Goal: Transaction & Acquisition: Purchase product/service

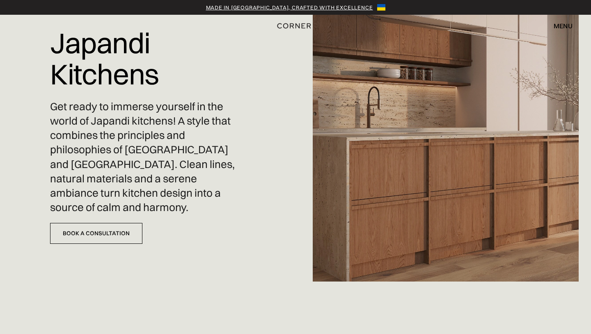
scroll to position [66, 0]
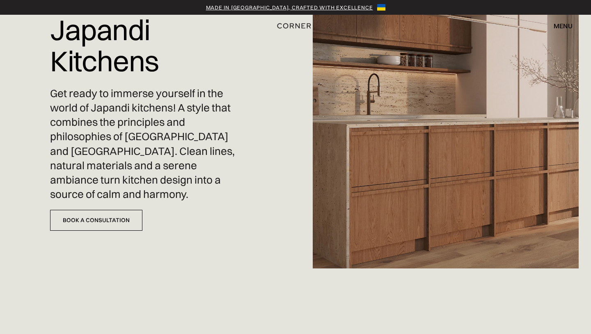
click at [348, 5] on div "Made in Ukraine, crafted with excellence" at bounding box center [289, 7] width 167 height 8
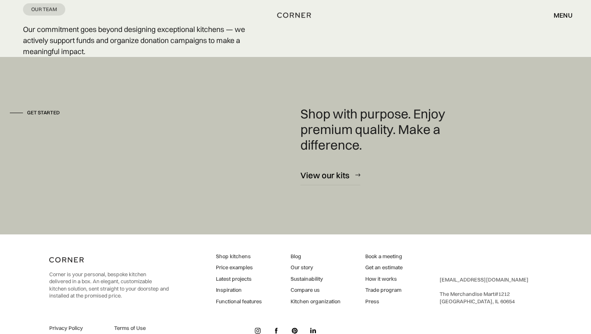
scroll to position [2020, 0]
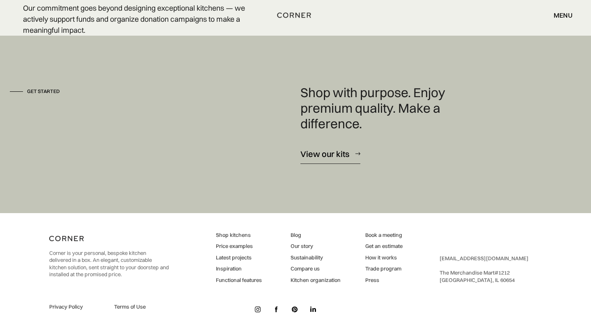
click at [320, 153] on div "View our kits" at bounding box center [324, 153] width 49 height 11
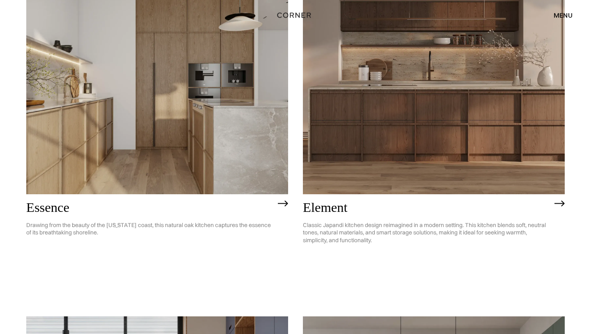
scroll to position [454, 0]
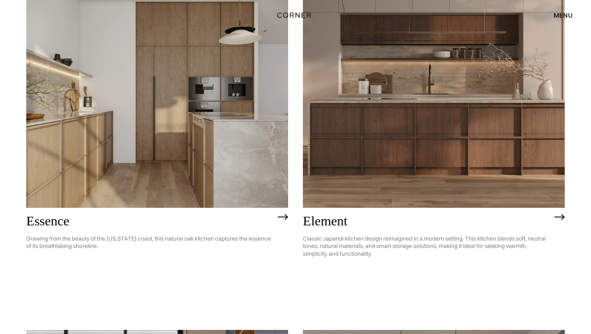
click at [397, 108] on img at bounding box center [434, 102] width 262 height 209
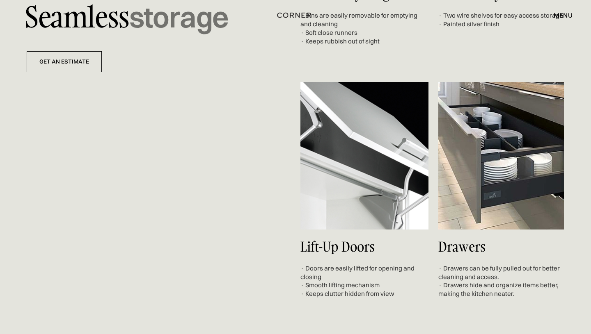
scroll to position [3191, 0]
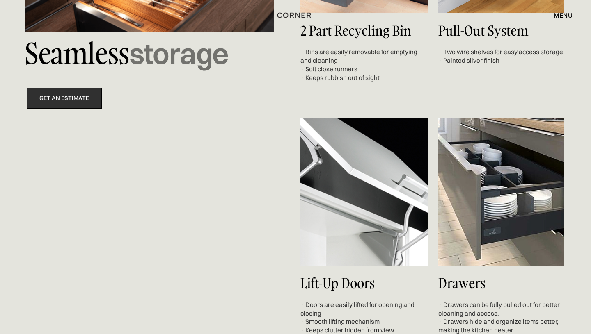
click at [58, 97] on link "get an estimate" at bounding box center [64, 98] width 75 height 21
